Goal: Information Seeking & Learning: Understand process/instructions

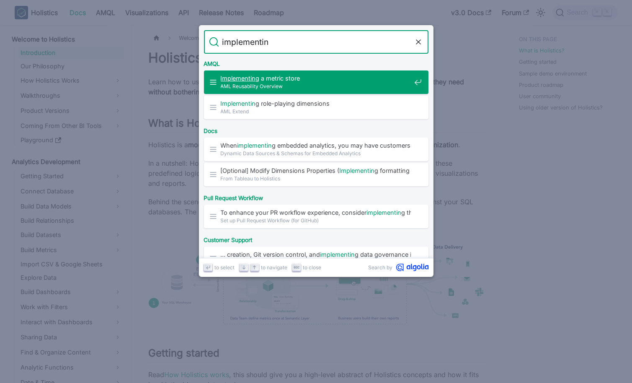
type input "implementing"
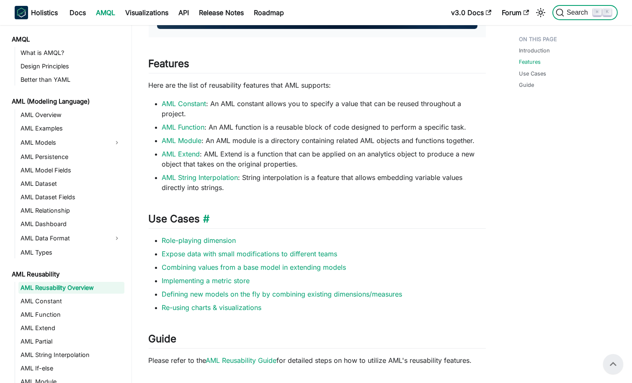
scroll to position [436, 0]
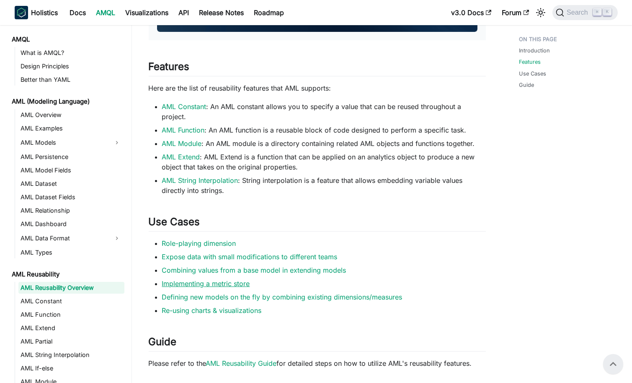
click at [222, 286] on link "Implementing a metric store" at bounding box center [206, 283] width 88 height 8
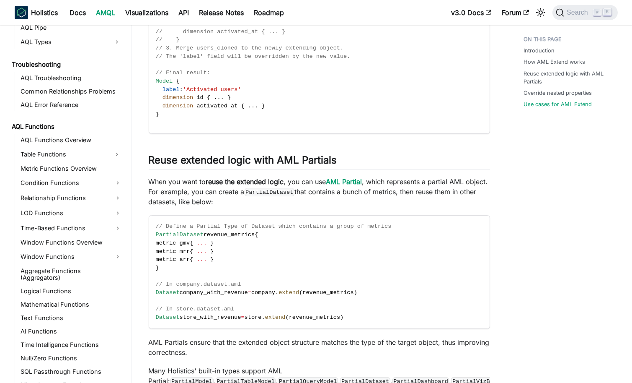
scroll to position [1378, 0]
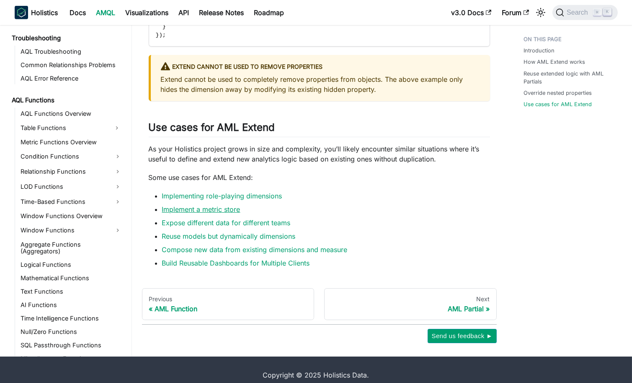
click at [231, 205] on link "Implement a metric store" at bounding box center [201, 209] width 78 height 8
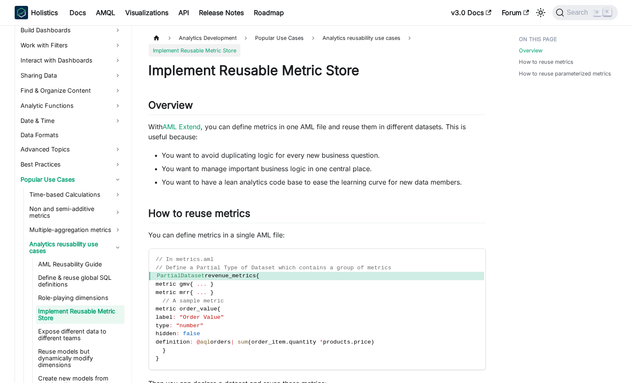
scroll to position [263, 0]
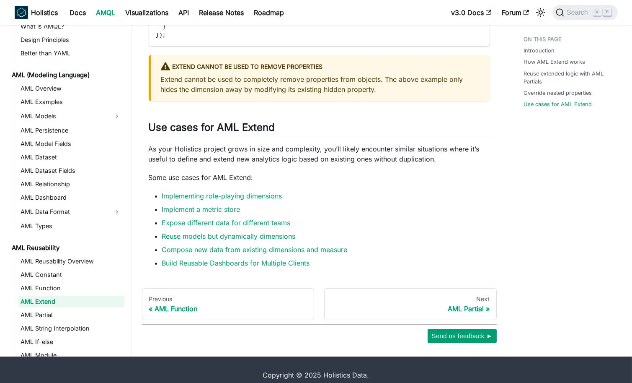
scroll to position [22, 0]
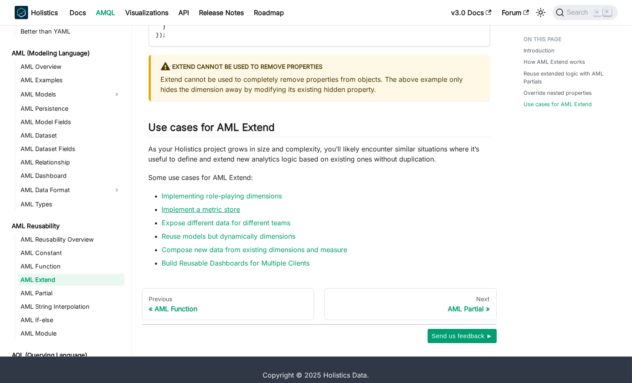
click at [210, 205] on link "Implement a metric store" at bounding box center [201, 209] width 78 height 8
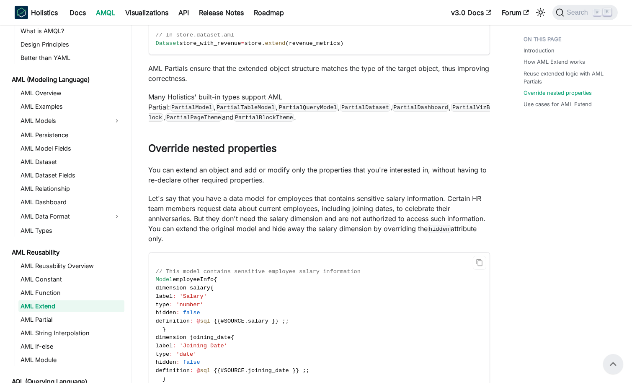
scroll to position [922, 0]
